Goal: Communication & Community: Connect with others

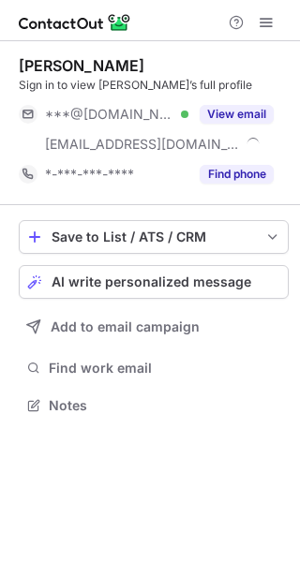
scroll to position [393, 300]
click at [132, 260] on div "Save to List / ATS / CRM List Select Lever Connect Greenhouse Connect Salesforc…" at bounding box center [154, 319] width 270 height 229
click at [141, 279] on span "AI write personalized message" at bounding box center [152, 281] width 200 height 15
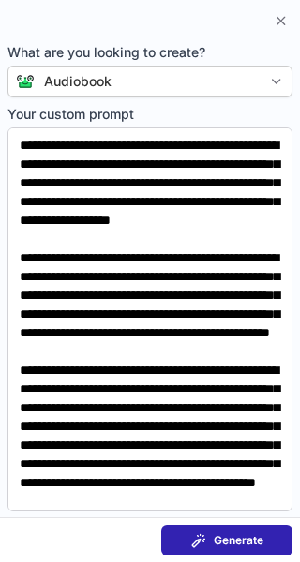
click at [229, 537] on span "Generate" at bounding box center [239, 540] width 50 height 15
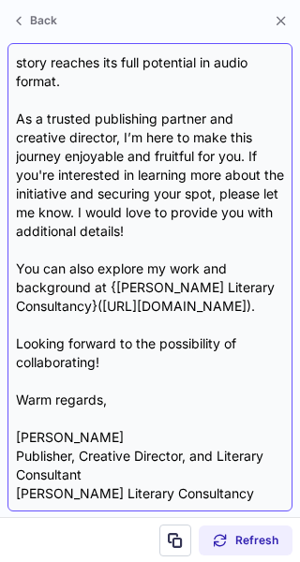
scroll to position [954, 0]
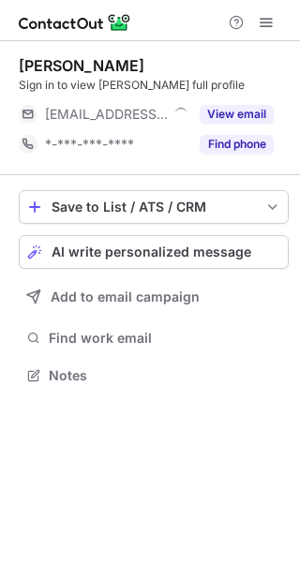
scroll to position [363, 300]
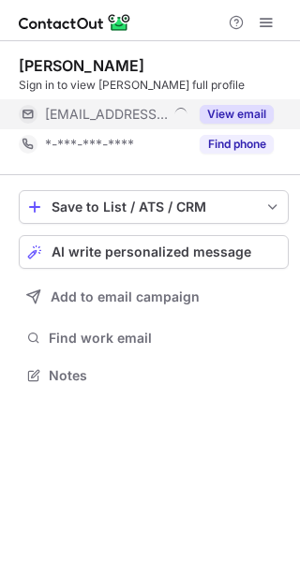
click at [249, 110] on button "View email" at bounding box center [237, 114] width 74 height 19
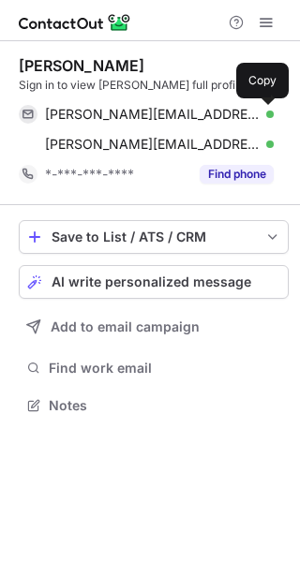
scroll to position [393, 300]
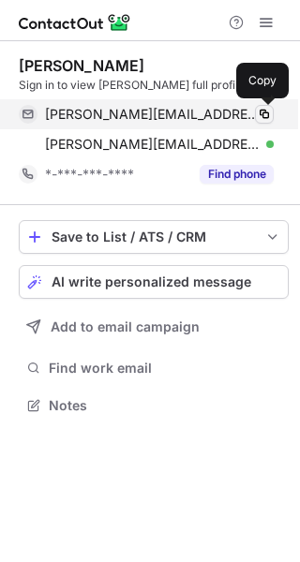
click at [259, 113] on span at bounding box center [264, 114] width 15 height 15
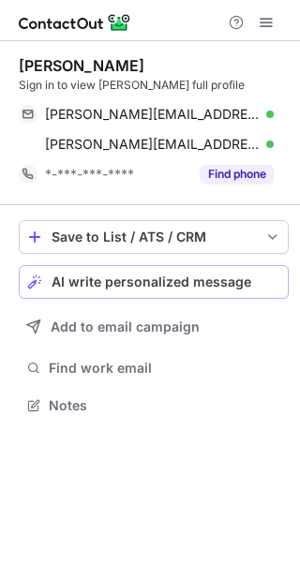
click at [175, 275] on span "AI write personalized message" at bounding box center [152, 281] width 200 height 15
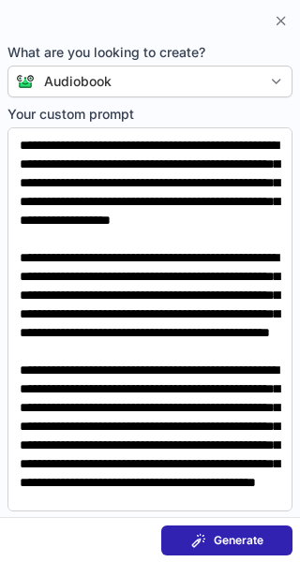
click at [239, 549] on button "Generate" at bounding box center [226, 541] width 131 height 30
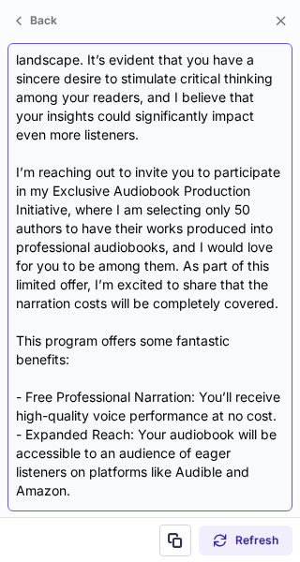
scroll to position [0, 0]
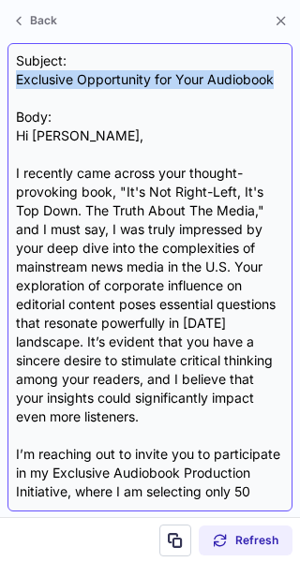
drag, startPoint x: 18, startPoint y: 79, endPoint x: 288, endPoint y: 75, distance: 269.8
click at [288, 75] on div "Subject: Exclusive Opportunity for Your Audiobook Body: Hi Owen, I recently cam…" at bounding box center [149, 277] width 285 height 468
copy div "Exclusive Opportunity for Your Audiobook"
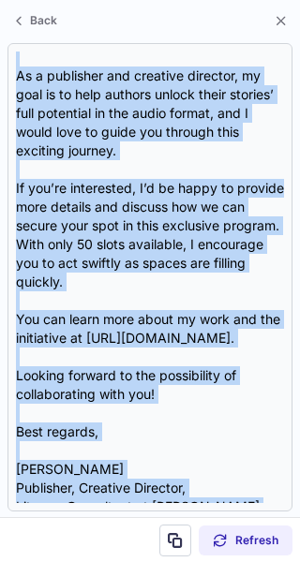
scroll to position [954, 0]
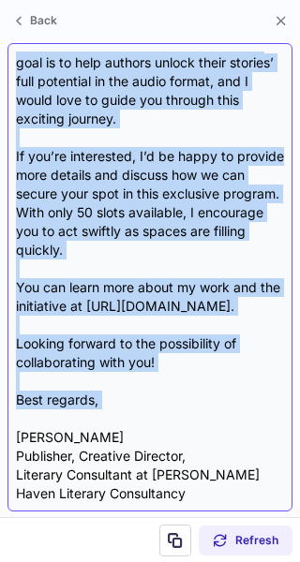
drag, startPoint x: 17, startPoint y: 132, endPoint x: 125, endPoint y: 417, distance: 304.5
click at [125, 417] on div "Subject: Exclusive Opportunity for Your Audiobook Body: Hi Owen, I recently cam…" at bounding box center [150, 278] width 268 height 452
copy div "Hi Owen, I recently came across your thought-provoking book, "It's Not Right-Le…"
